Goal: Communication & Community: Answer question/provide support

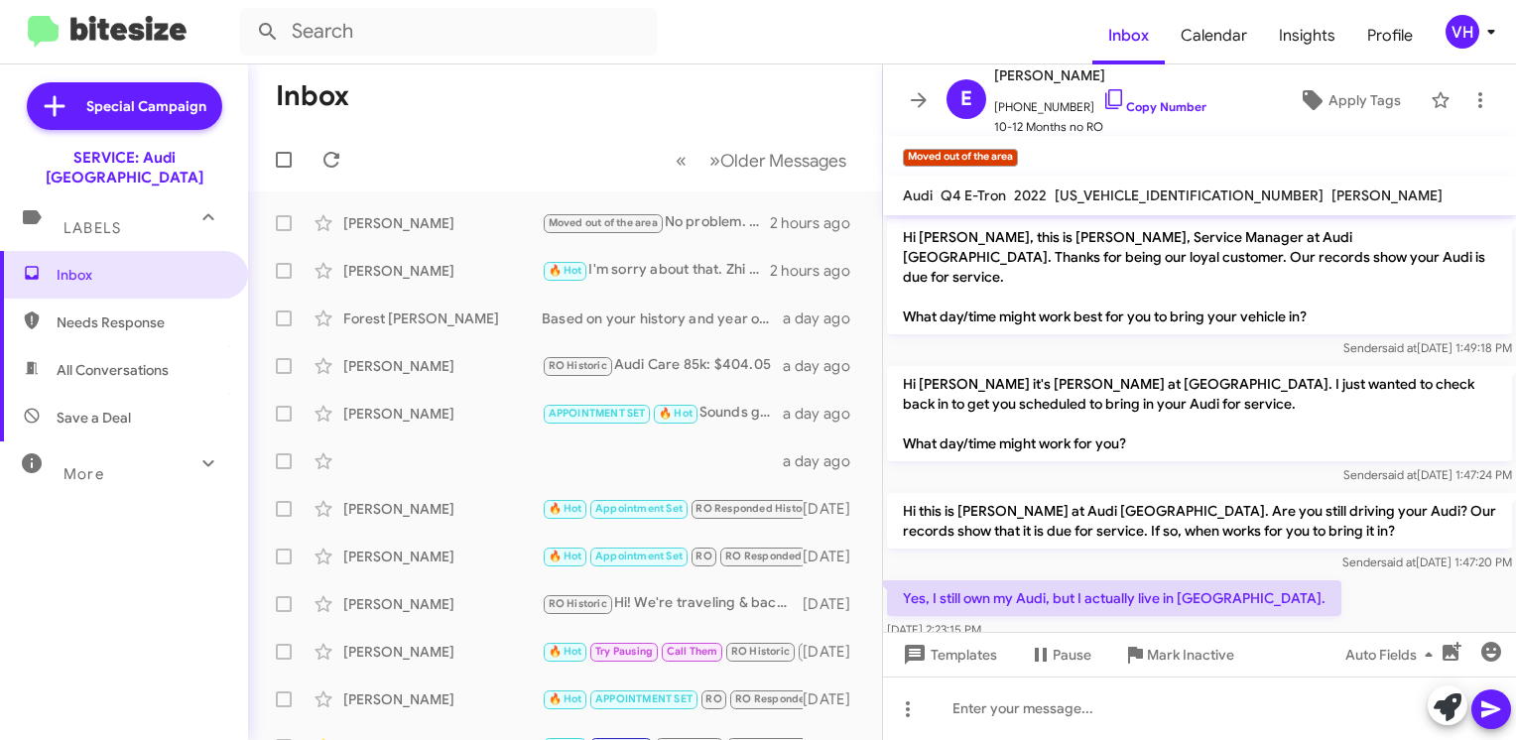
scroll to position [86, 0]
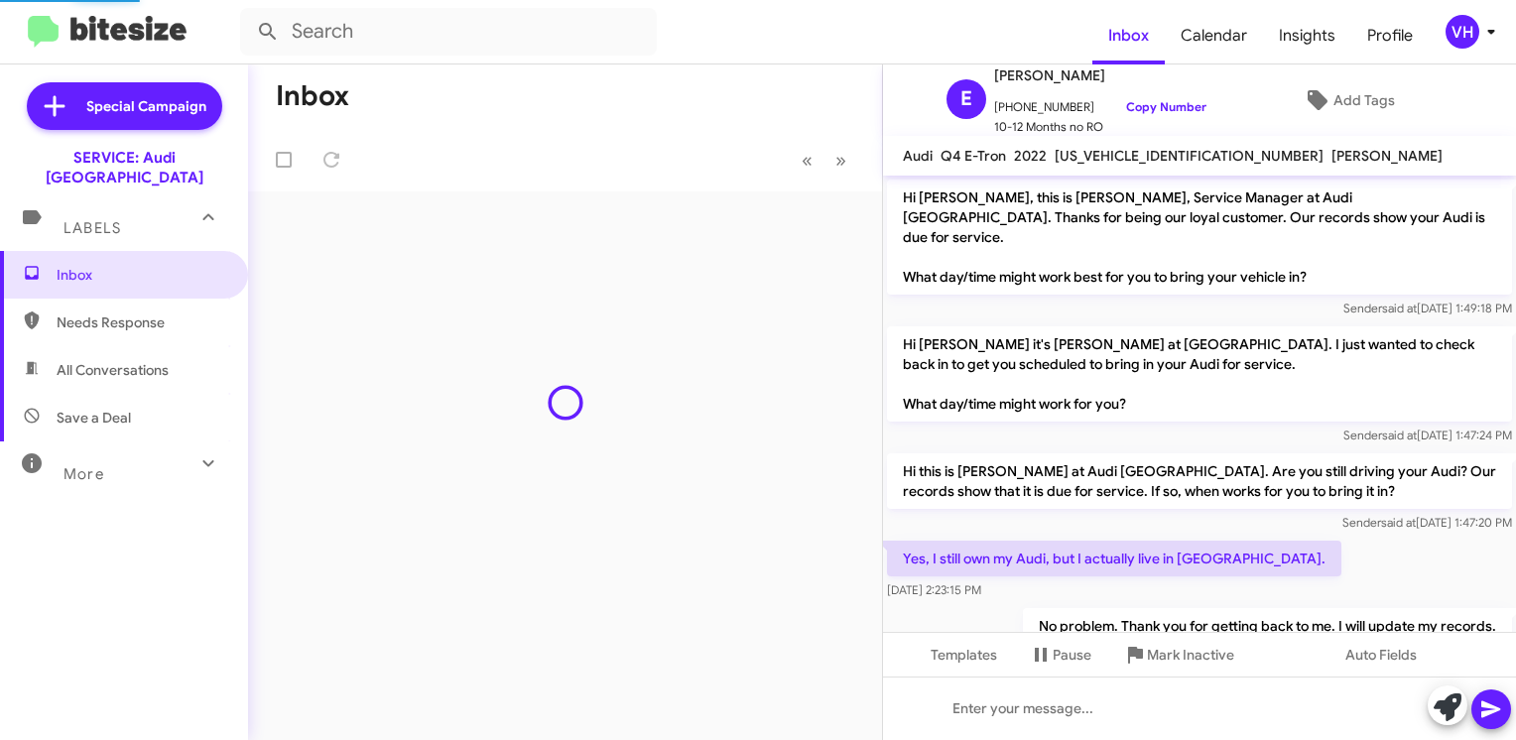
scroll to position [86, 0]
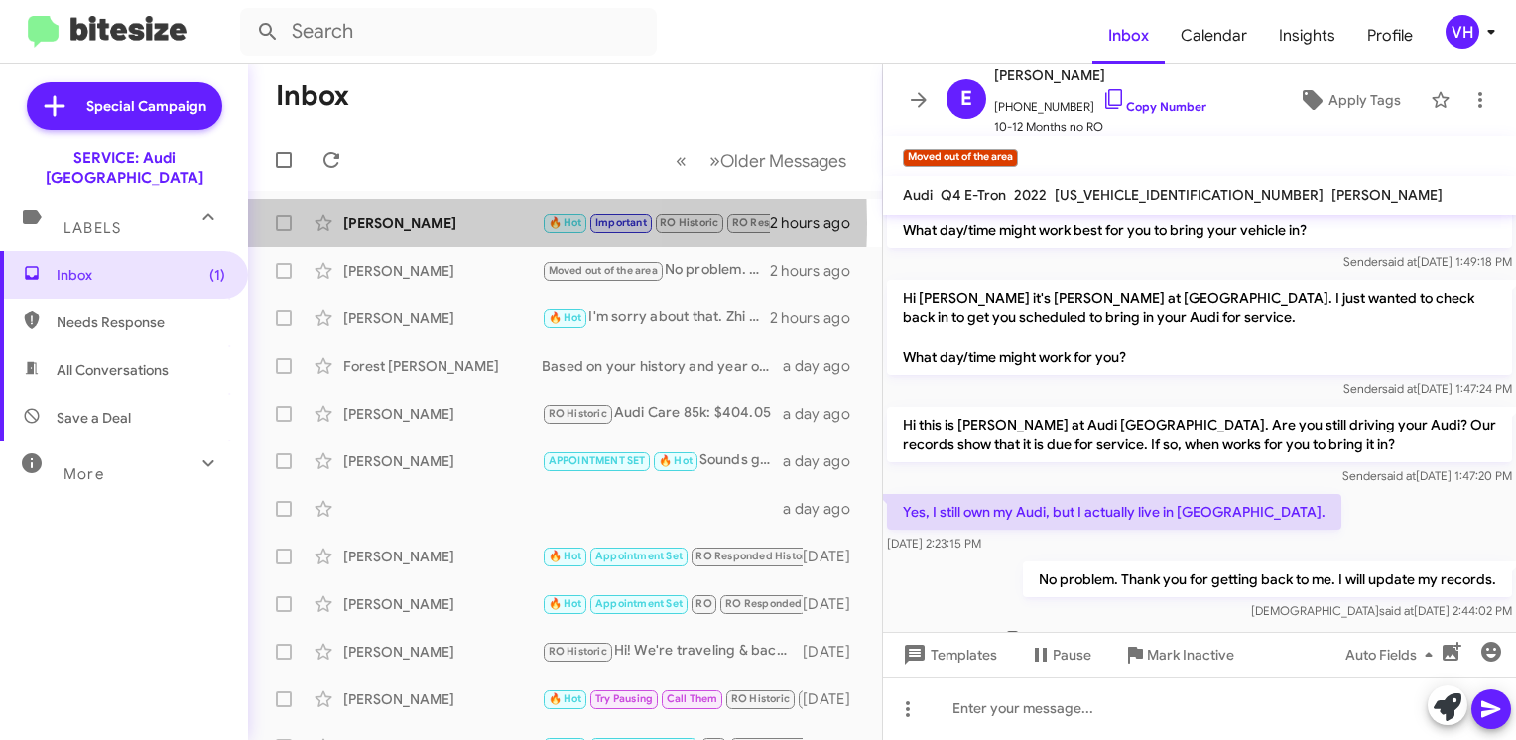
click at [386, 222] on div "[PERSON_NAME]" at bounding box center [442, 223] width 198 height 20
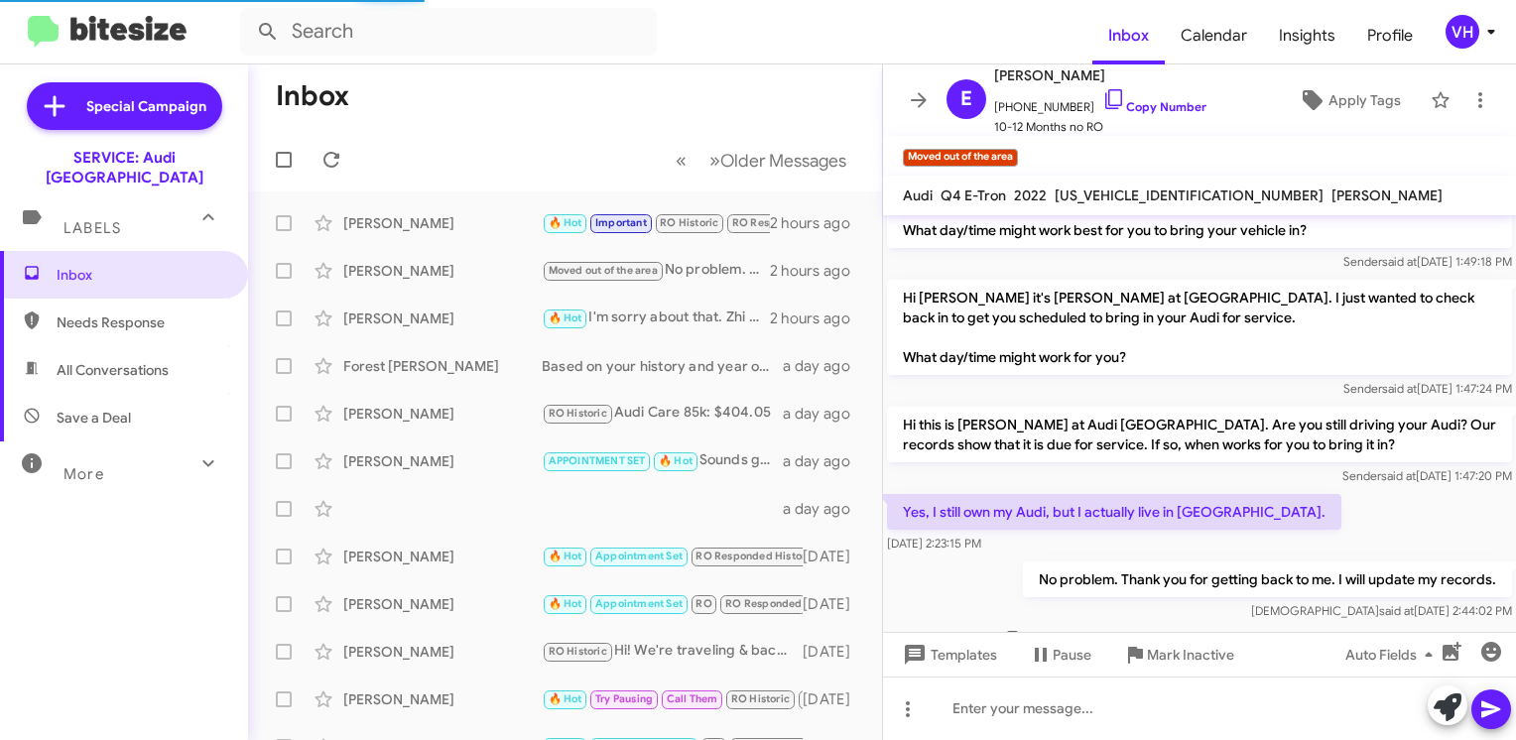
scroll to position [1149, 0]
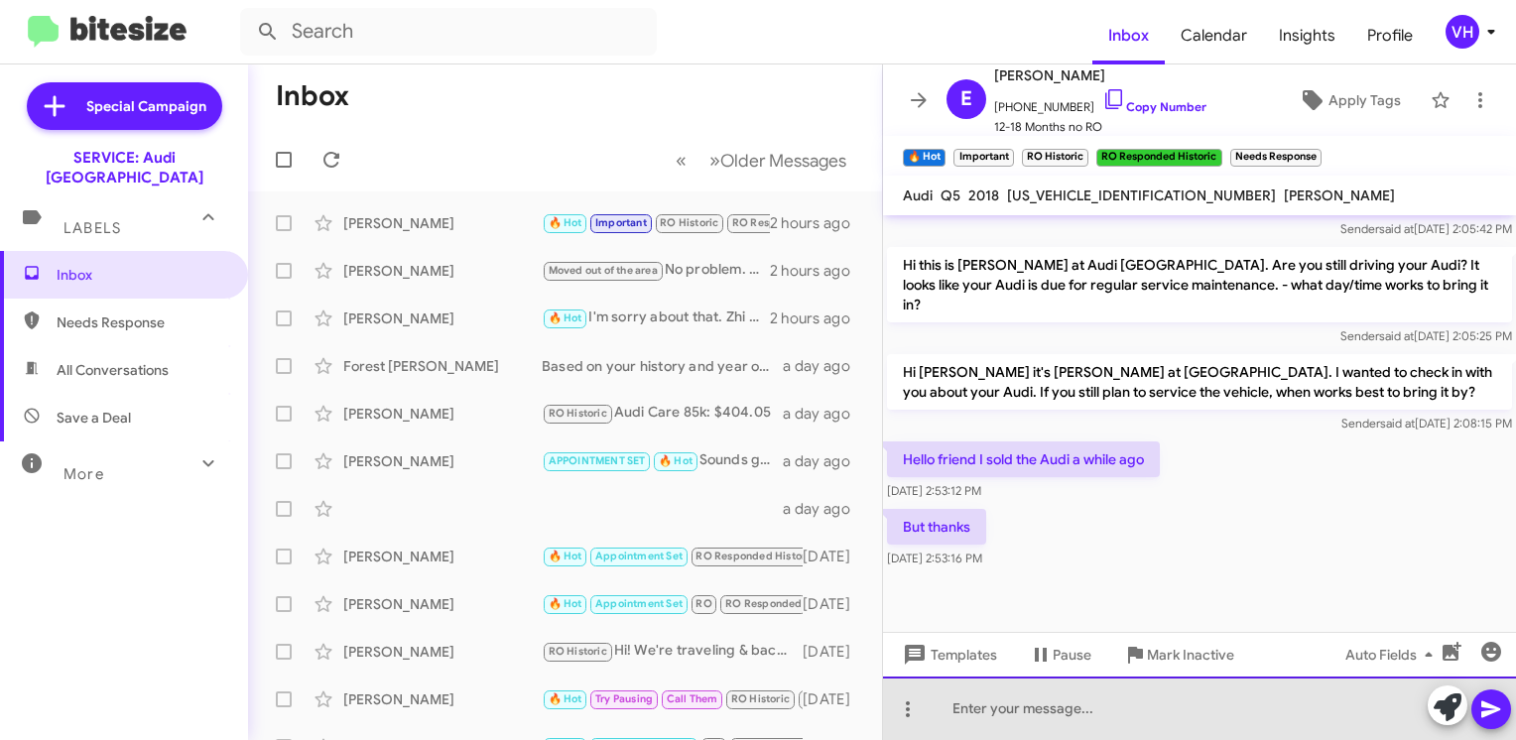
click at [1083, 706] on div at bounding box center [1199, 708] width 633 height 63
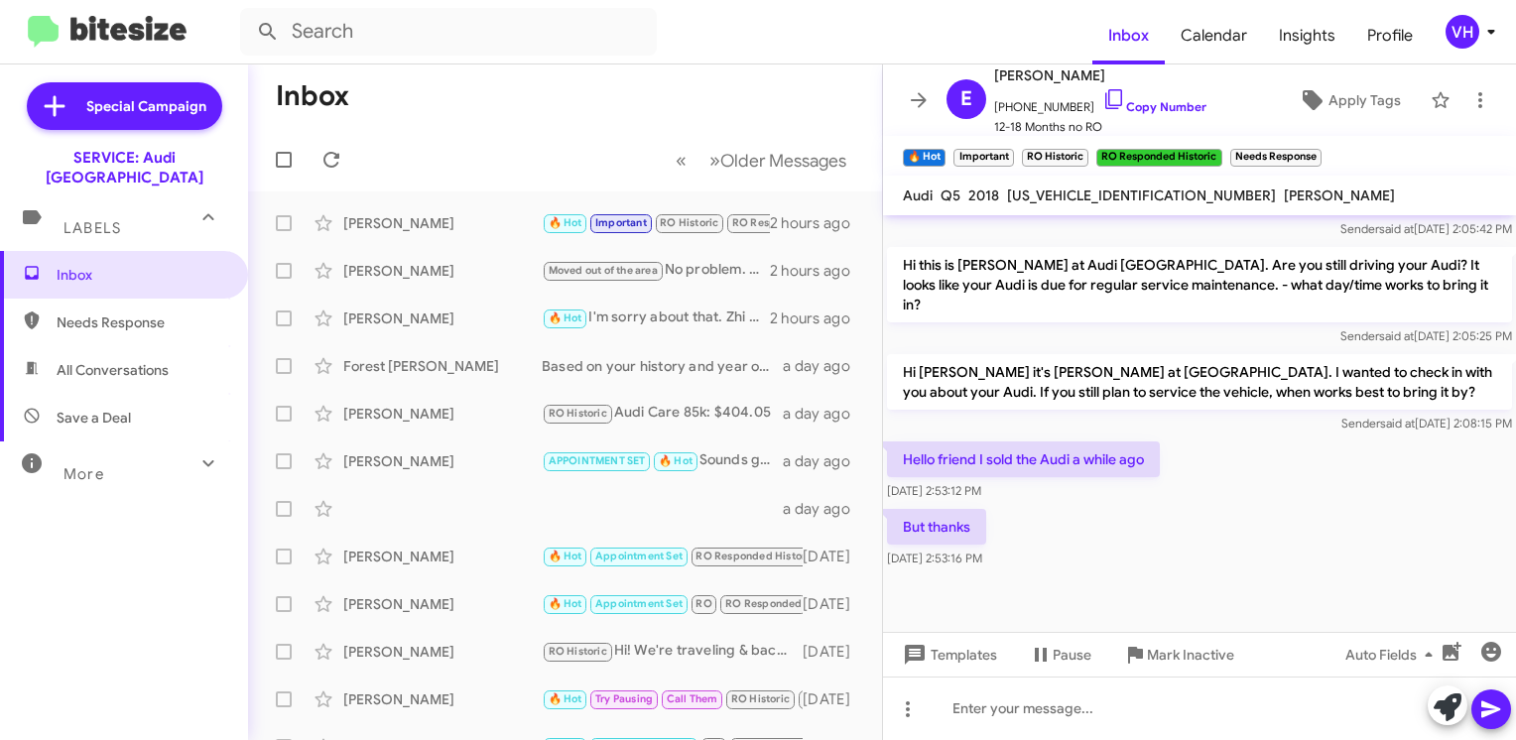
click at [936, 654] on span "Templates" at bounding box center [948, 655] width 98 height 36
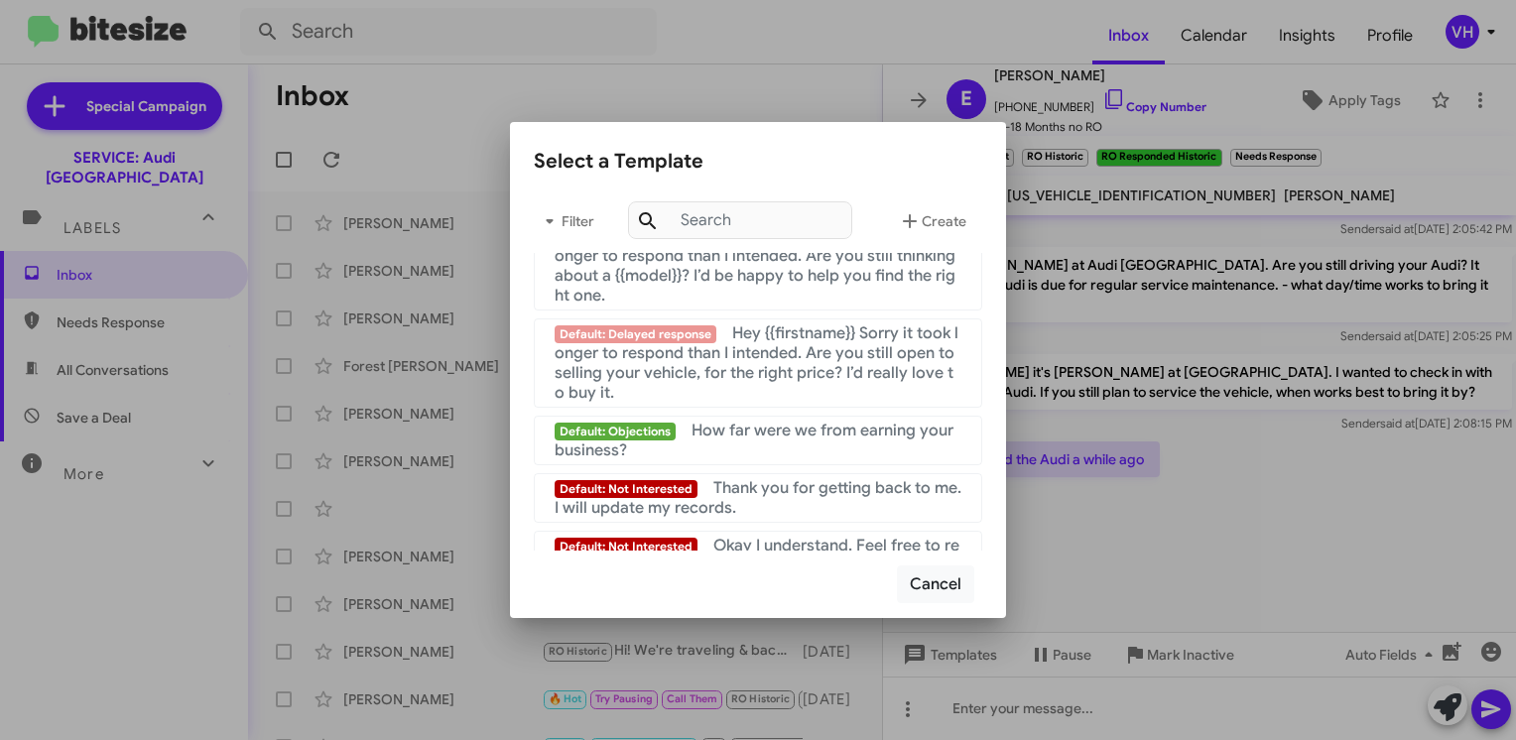
scroll to position [1490, 0]
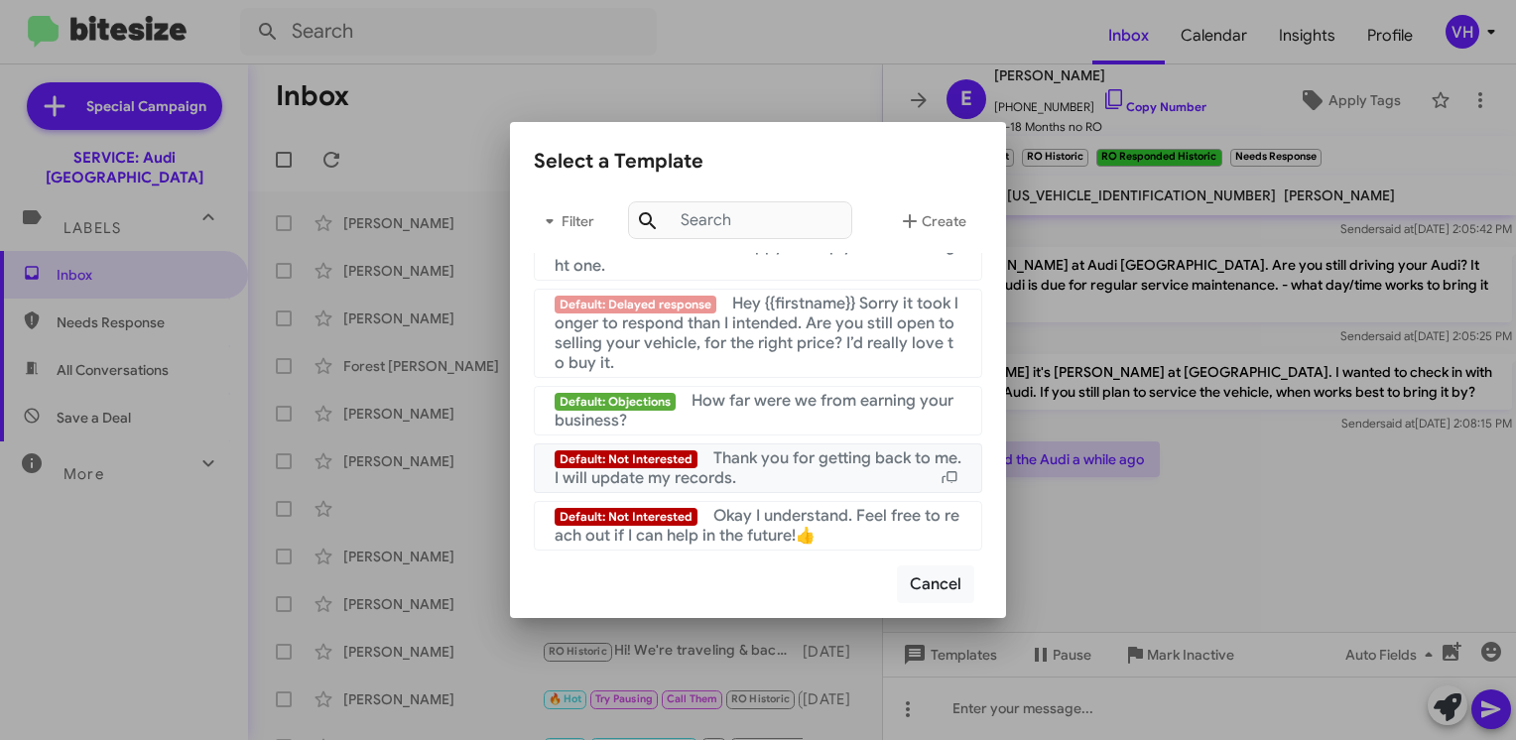
click at [907, 466] on span "Thank you for getting back to me. I will update my records." at bounding box center [758, 468] width 407 height 40
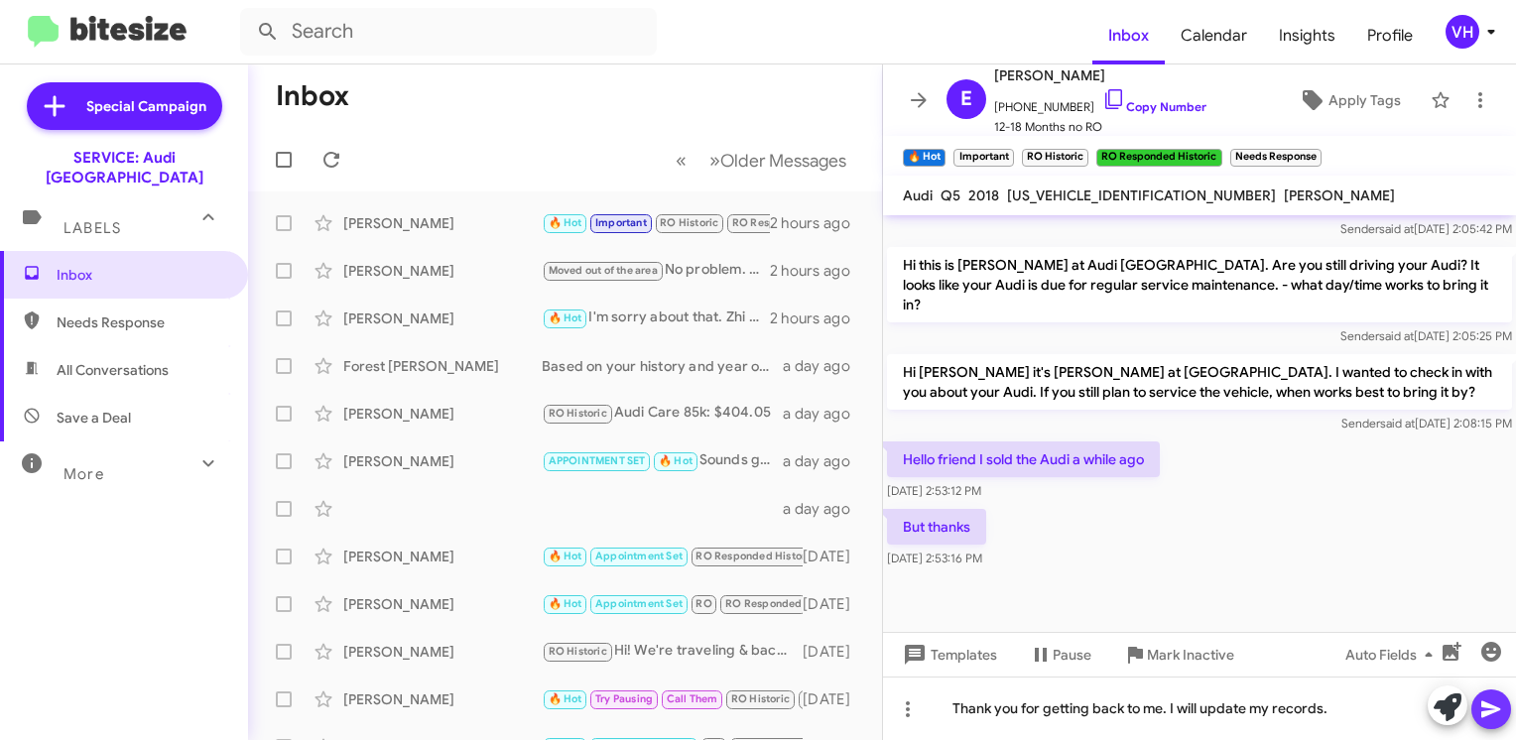
click at [1496, 712] on icon at bounding box center [1491, 709] width 24 height 24
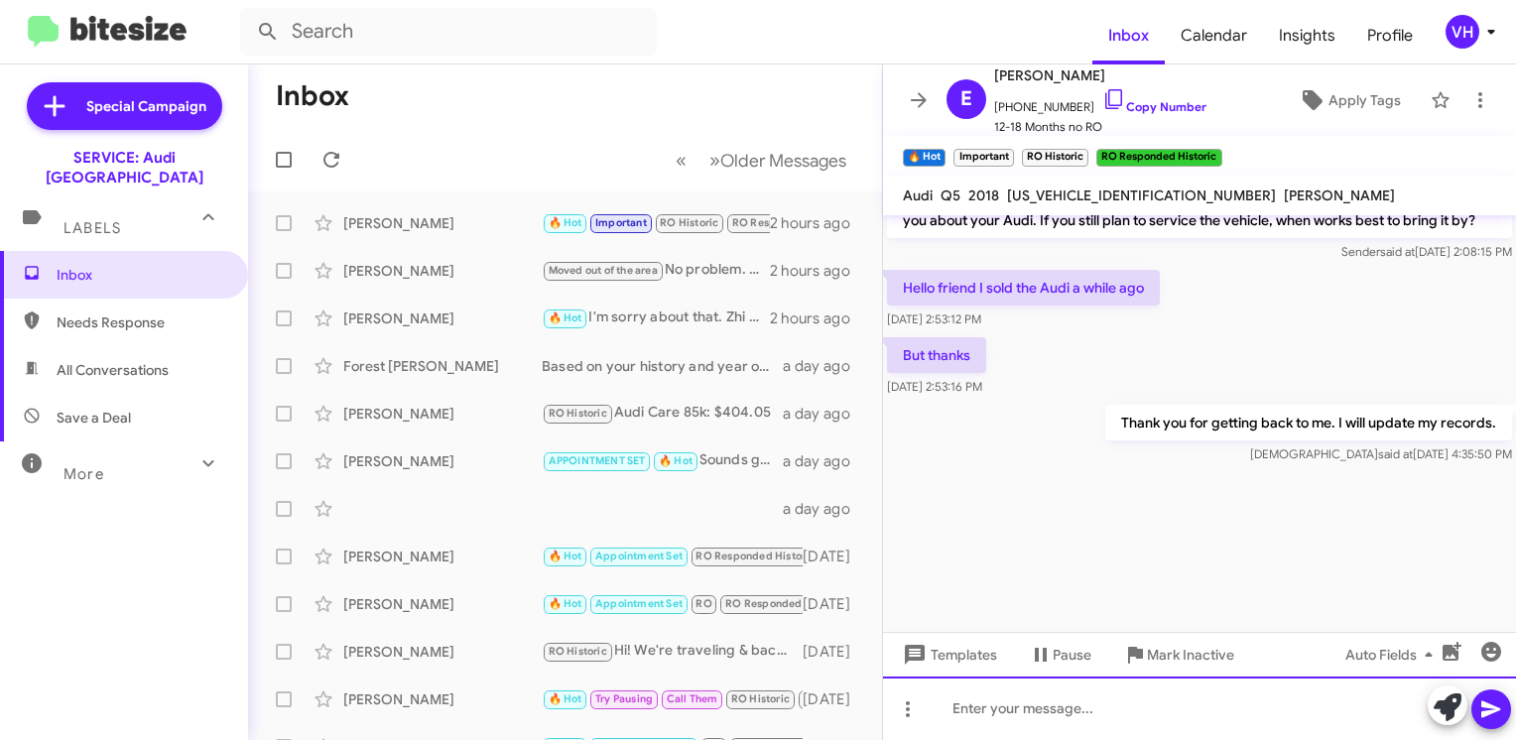
scroll to position [2669, 0]
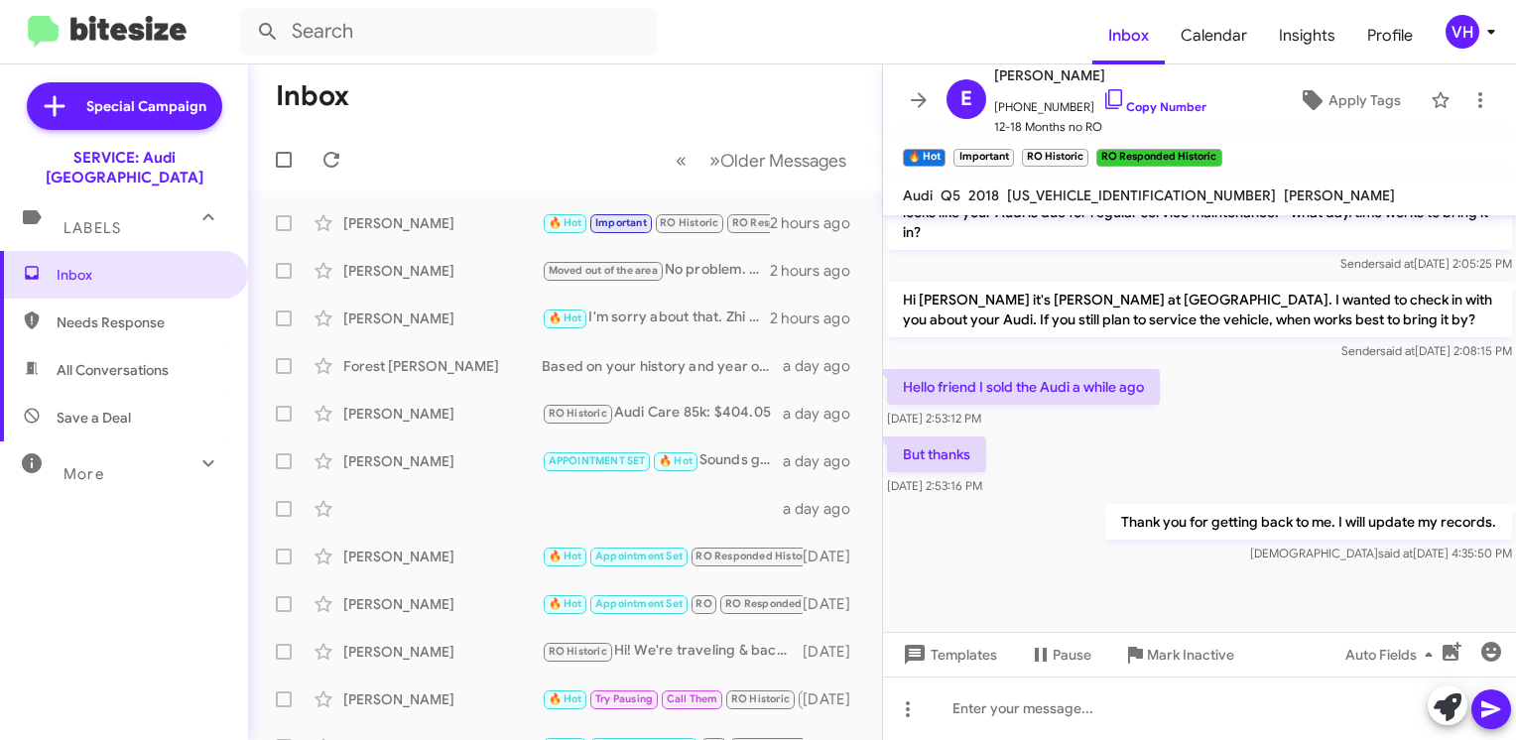
click at [1214, 149] on span "×" at bounding box center [1217, 148] width 12 height 24
click at [1083, 149] on span "×" at bounding box center [1083, 148] width 12 height 24
click at [1010, 149] on span "×" at bounding box center [1009, 148] width 12 height 24
click at [1329, 113] on span "Apply Tags" at bounding box center [1364, 100] width 72 height 36
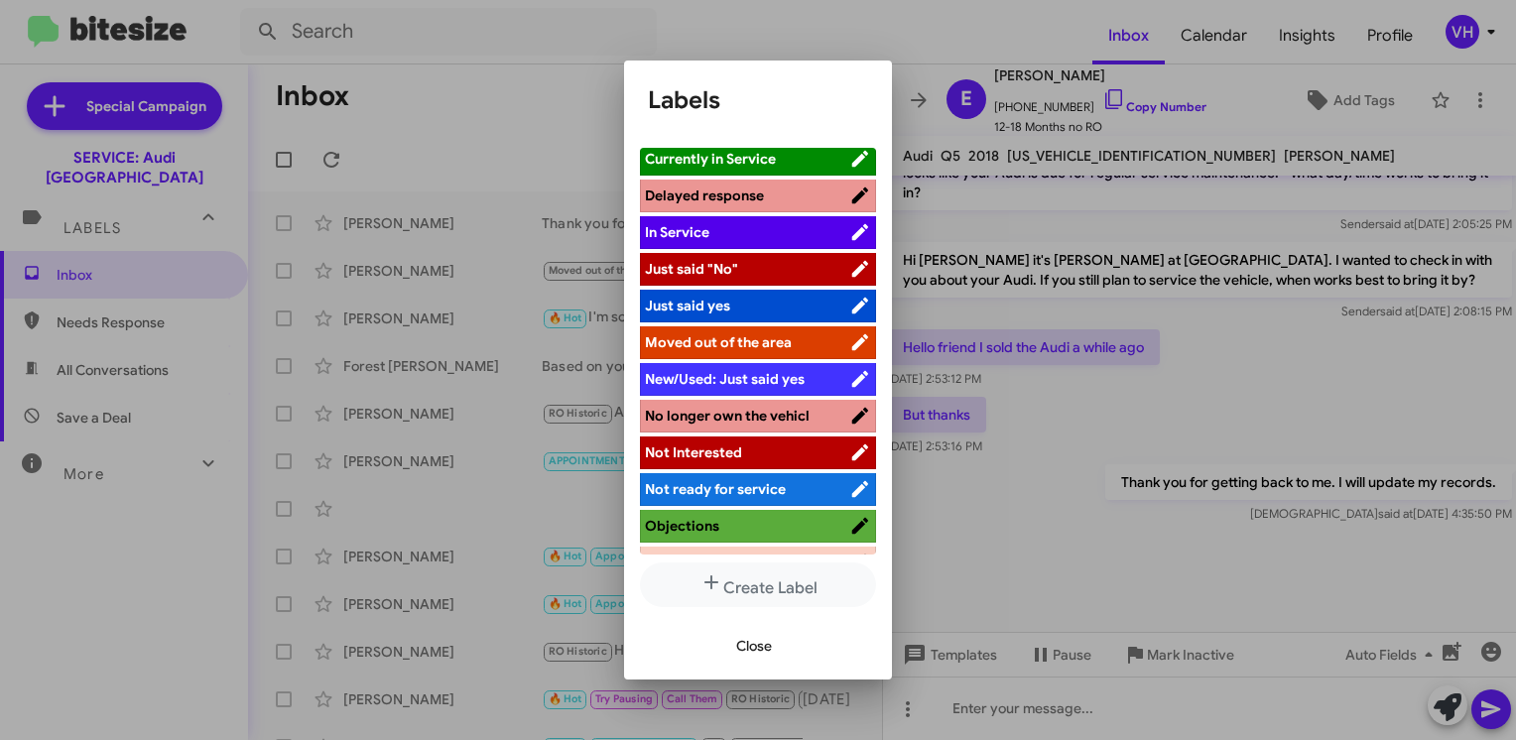
click at [786, 408] on span "No longer own the vehicl" at bounding box center [727, 416] width 165 height 18
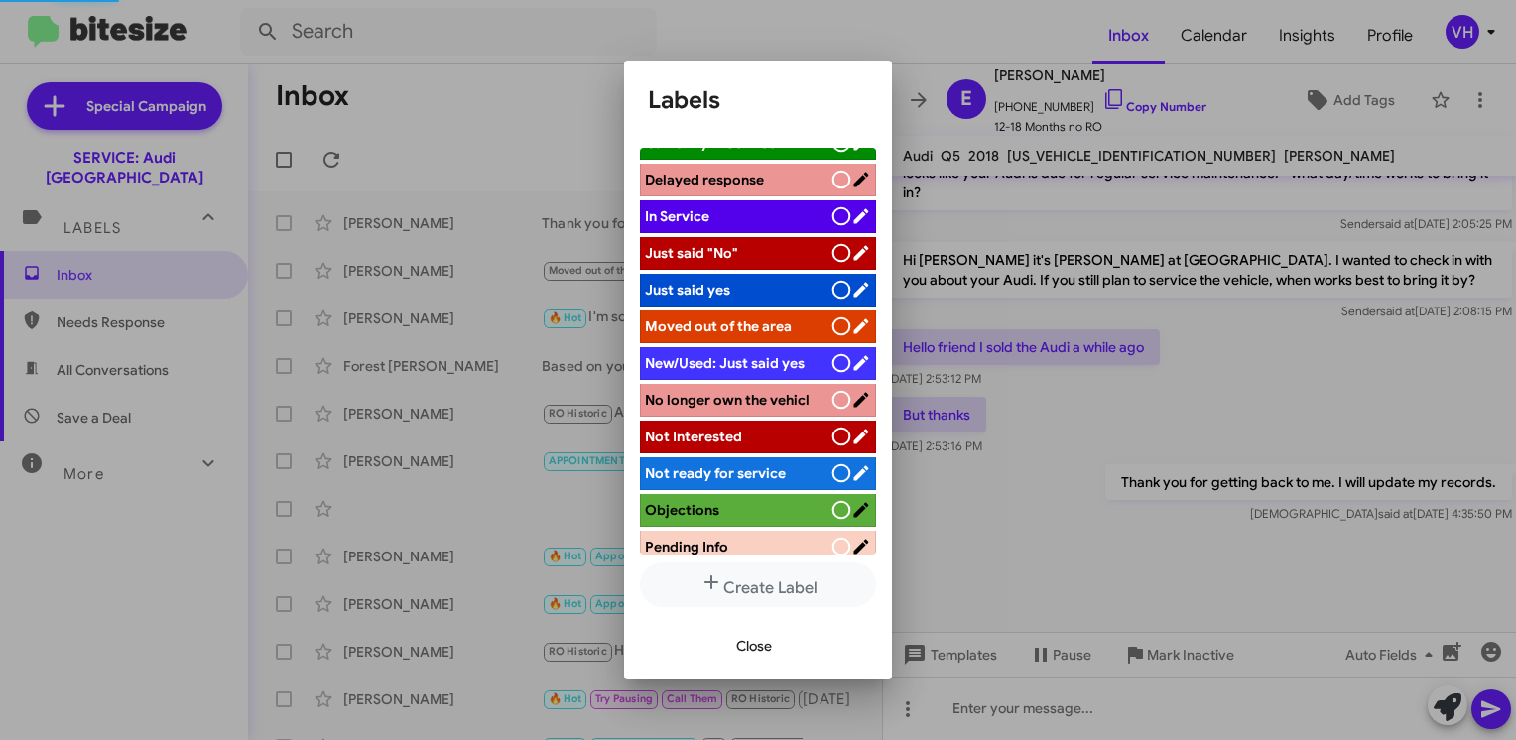
scroll to position [373, 0]
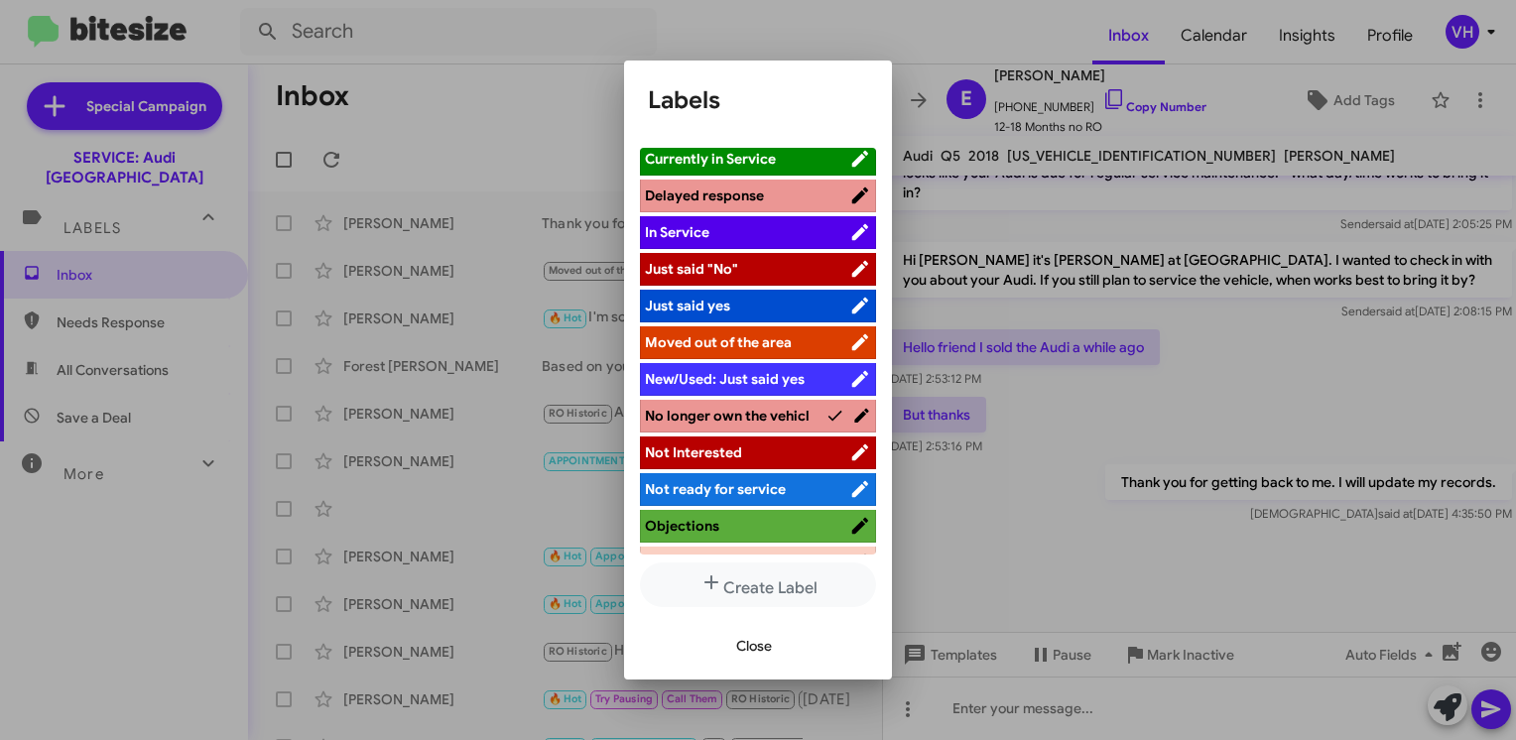
click at [773, 648] on button "Close" at bounding box center [753, 646] width 67 height 36
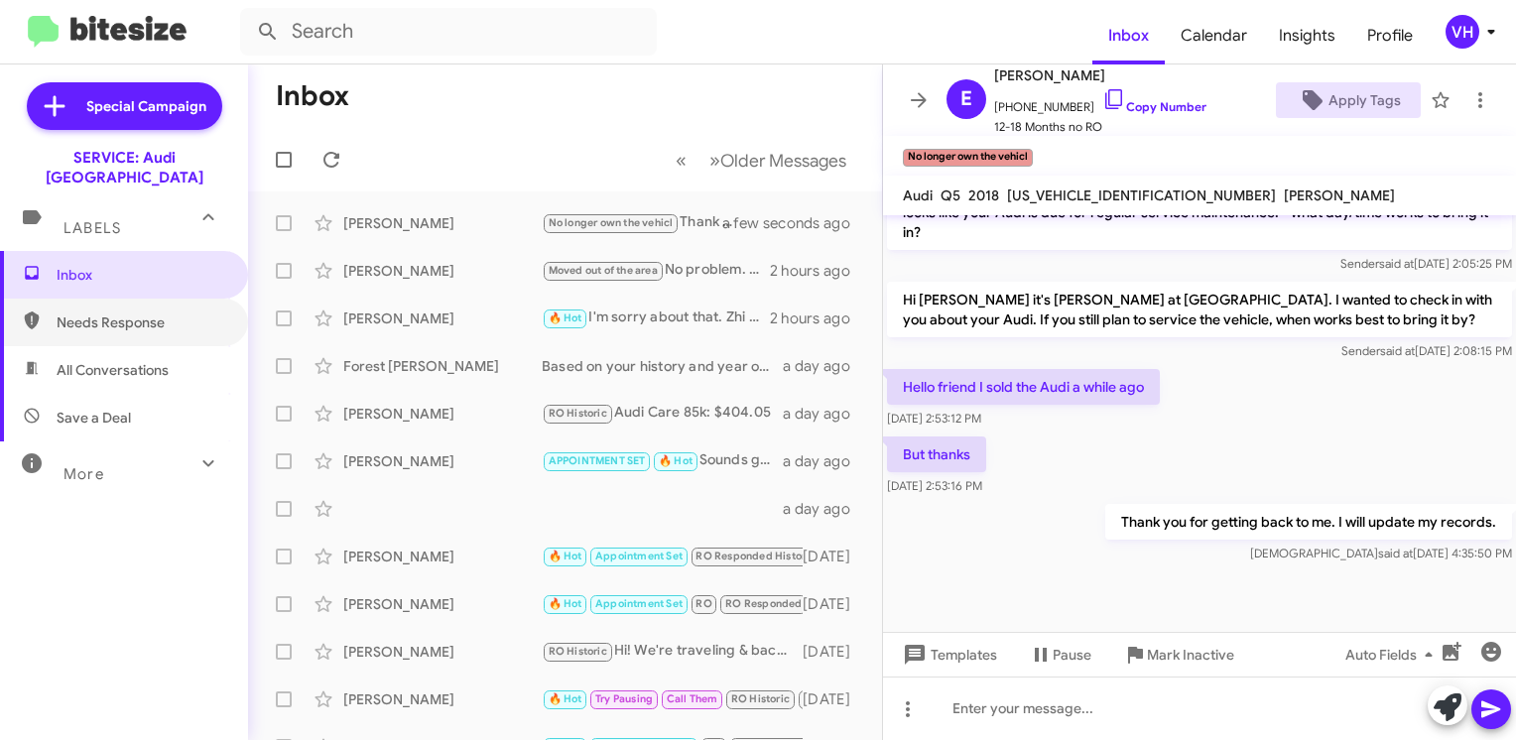
click at [83, 315] on span "Needs Response" at bounding box center [124, 323] width 248 height 48
type input "in:needs-response"
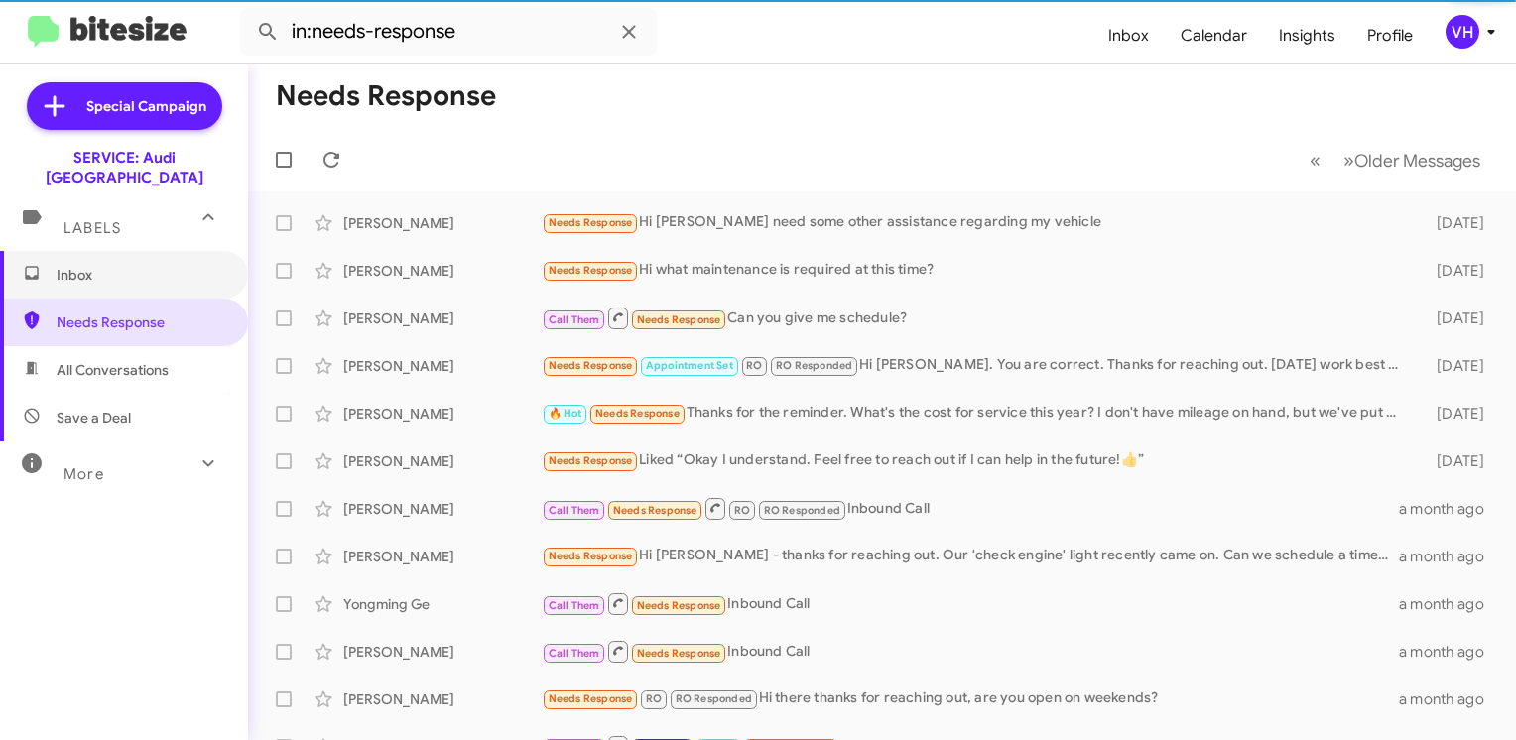
click at [113, 265] on span "Inbox" at bounding box center [141, 275] width 169 height 20
